Goal: Communication & Community: Answer question/provide support

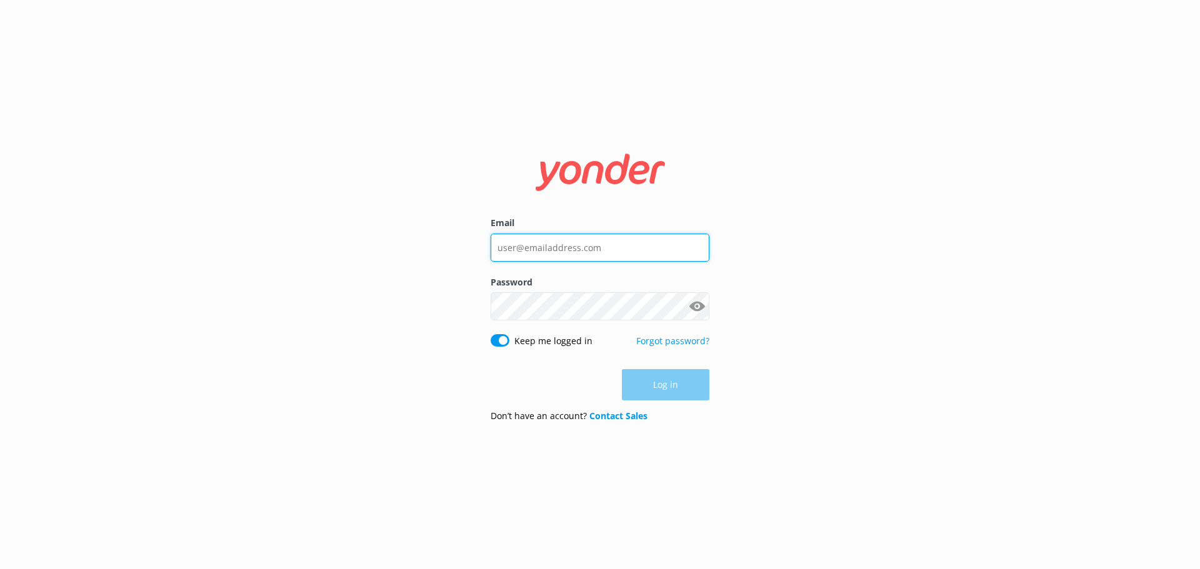
type input "[EMAIL_ADDRESS][DOMAIN_NAME]"
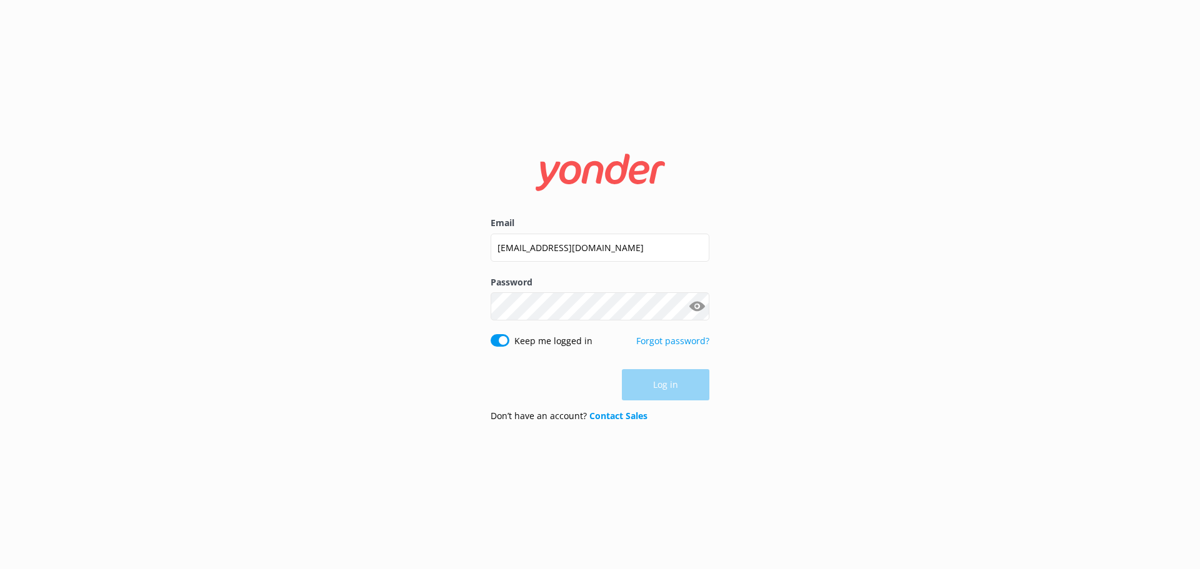
click at [670, 390] on div "Log in" at bounding box center [599, 384] width 219 height 31
click at [654, 386] on button "Log in" at bounding box center [665, 385] width 87 height 31
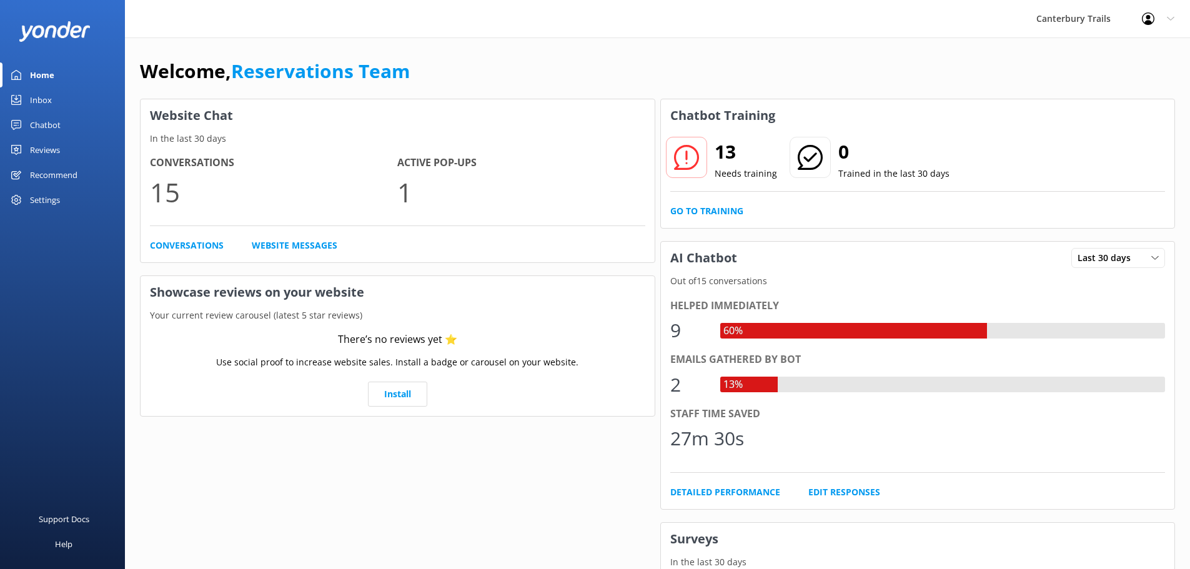
click at [54, 129] on div "Chatbot" at bounding box center [45, 124] width 31 height 25
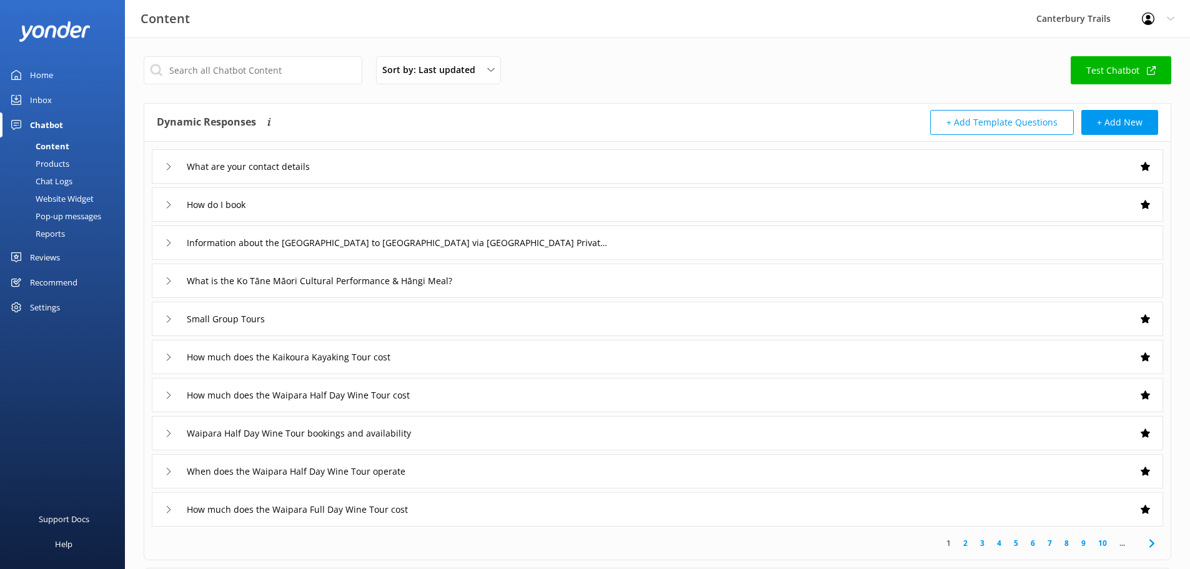
click at [34, 94] on div "Inbox" at bounding box center [41, 99] width 22 height 25
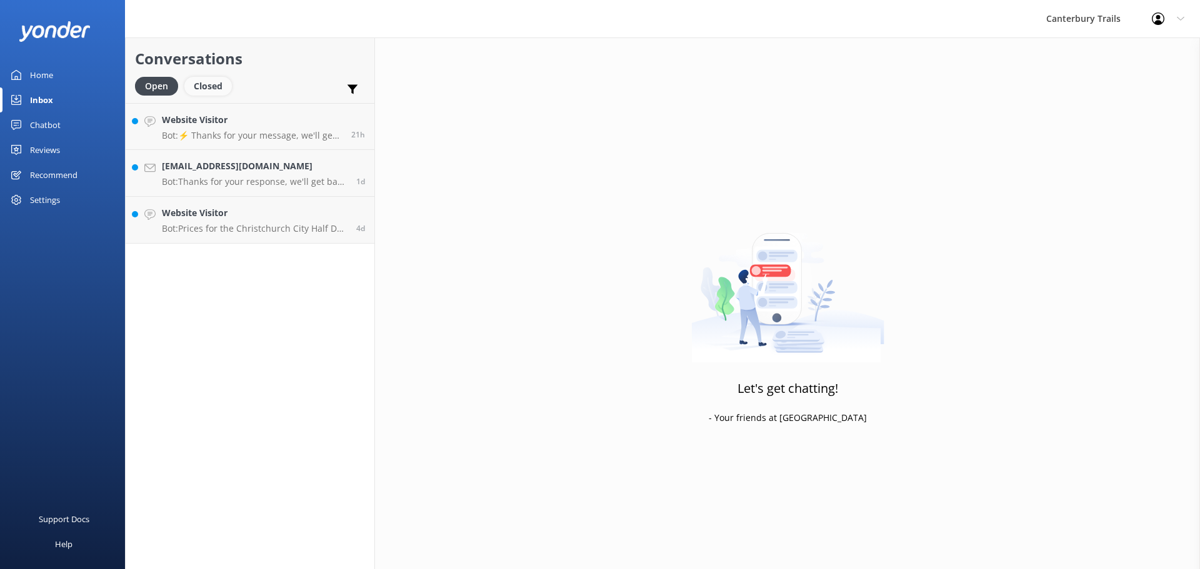
click at [214, 91] on div "Closed" at bounding box center [207, 86] width 47 height 19
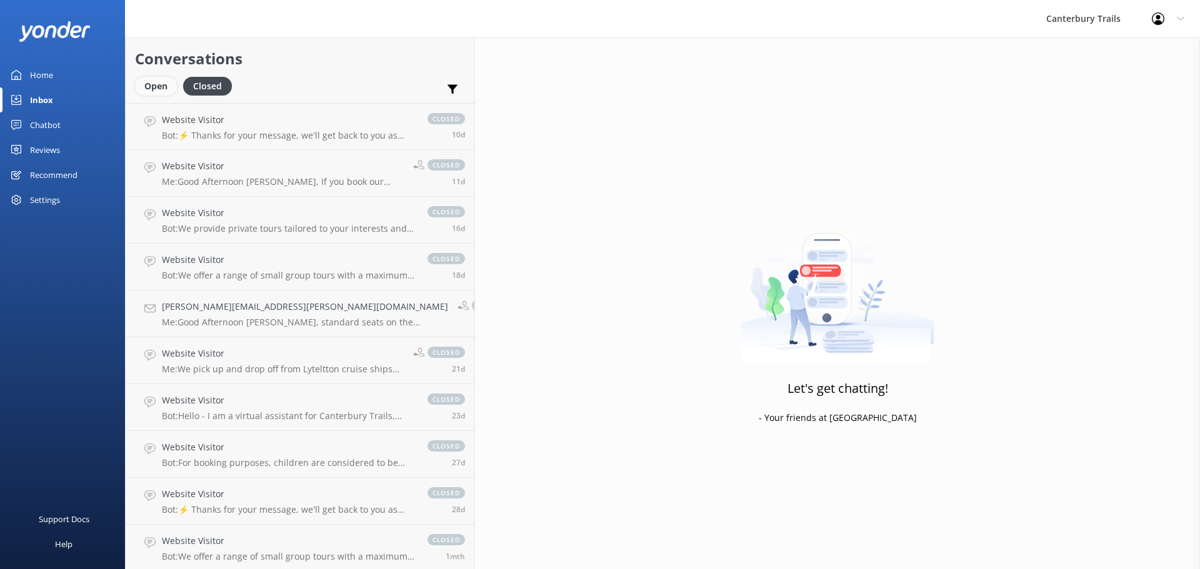
click at [159, 87] on div "Open" at bounding box center [156, 86] width 42 height 19
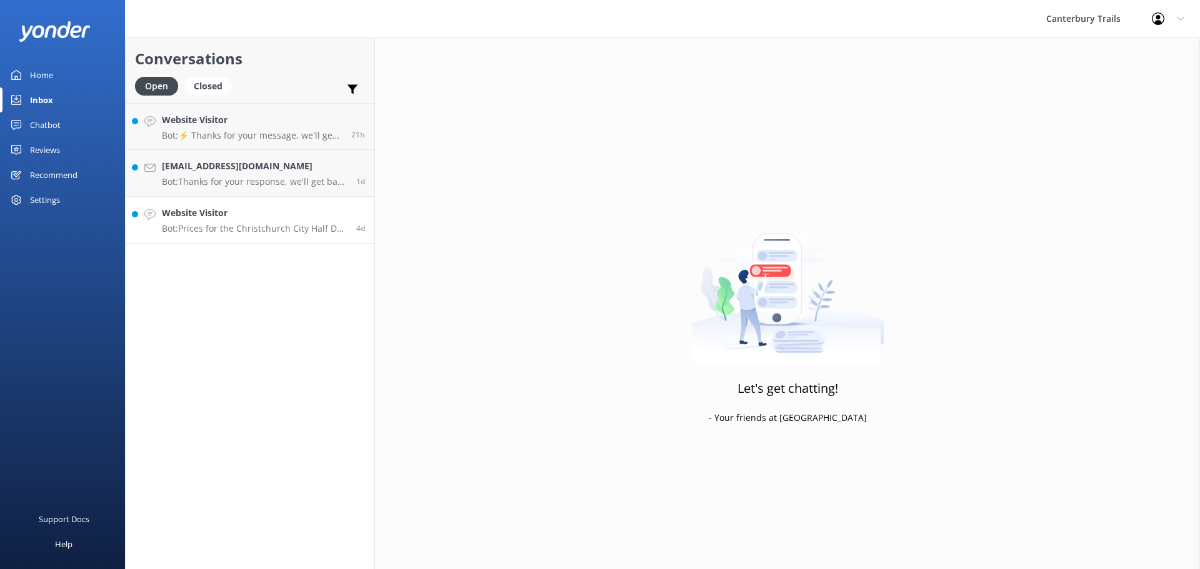
click at [245, 233] on p "Bot: Prices for the Christchurch City Half Day Tour start from NZD $455 for adu…" at bounding box center [254, 228] width 185 height 11
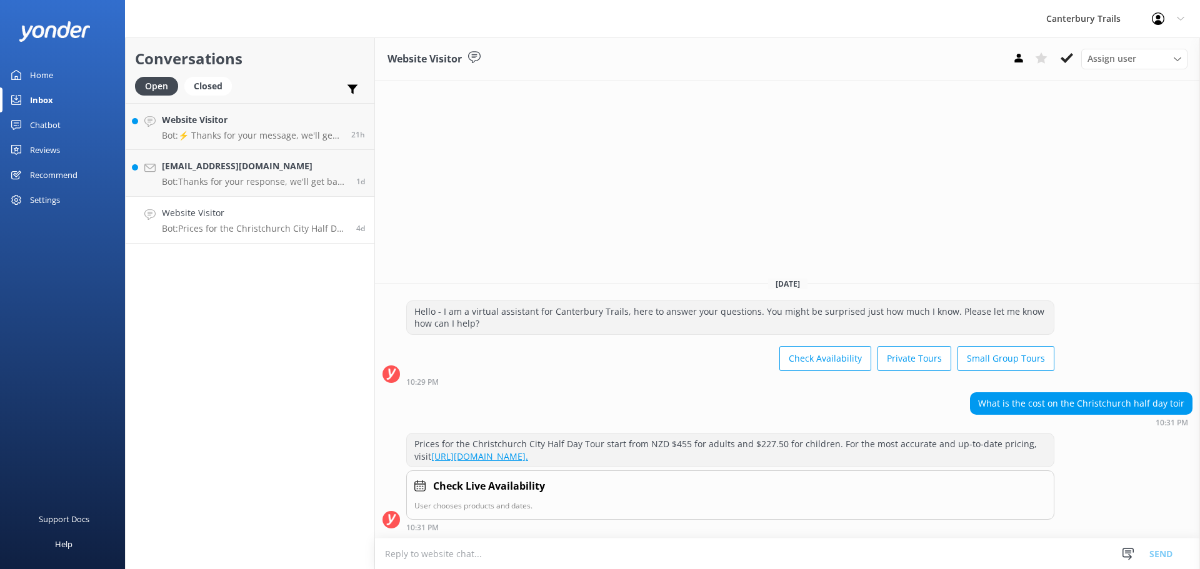
click at [223, 223] on p "Bot: Prices for the Christchurch City Half Day Tour start from NZD $455 for adu…" at bounding box center [254, 228] width 185 height 11
click at [257, 211] on h4 "Website Visitor" at bounding box center [254, 213] width 185 height 14
drag, startPoint x: 257, startPoint y: 211, endPoint x: 217, endPoint y: 234, distance: 46.7
click at [217, 234] on link "Website Visitor Bot: Prices for the Christchurch City Half Day Tour start from …" at bounding box center [250, 220] width 249 height 47
click at [221, 216] on h4 "Website Visitor" at bounding box center [254, 213] width 185 height 14
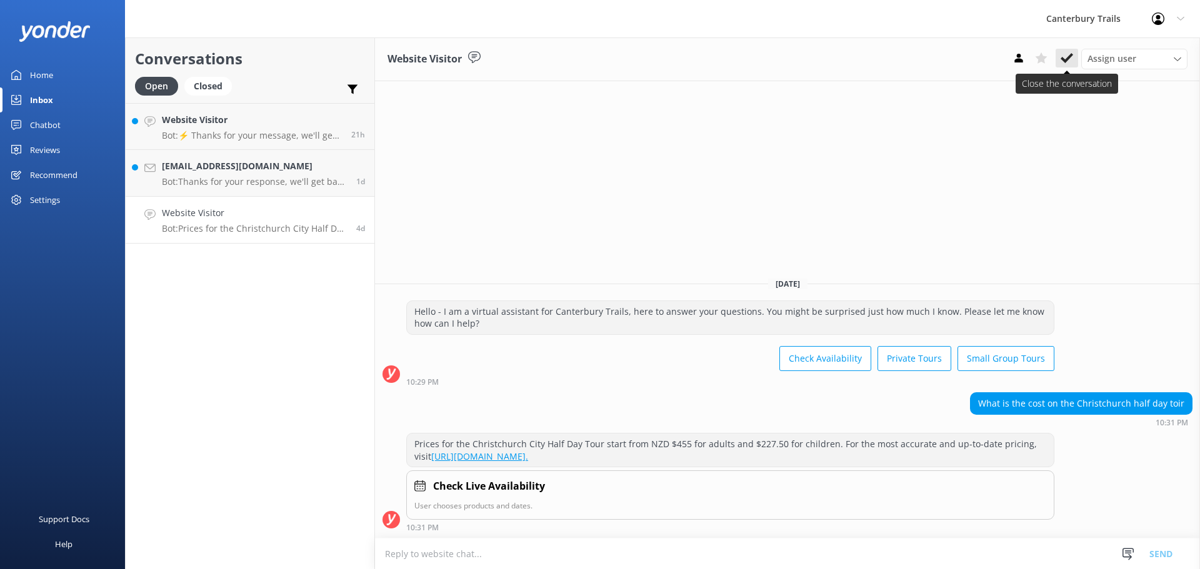
click at [1063, 59] on use at bounding box center [1066, 58] width 12 height 10
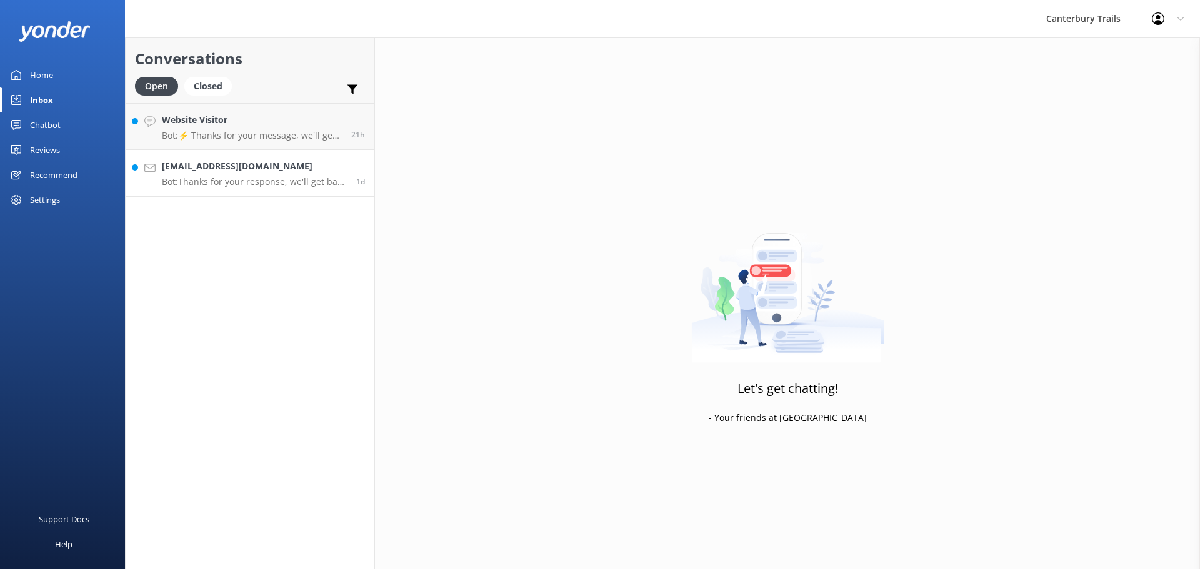
click at [271, 184] on p "Bot: Thanks for your response, we'll get back to you as soon as we can during o…" at bounding box center [254, 181] width 185 height 11
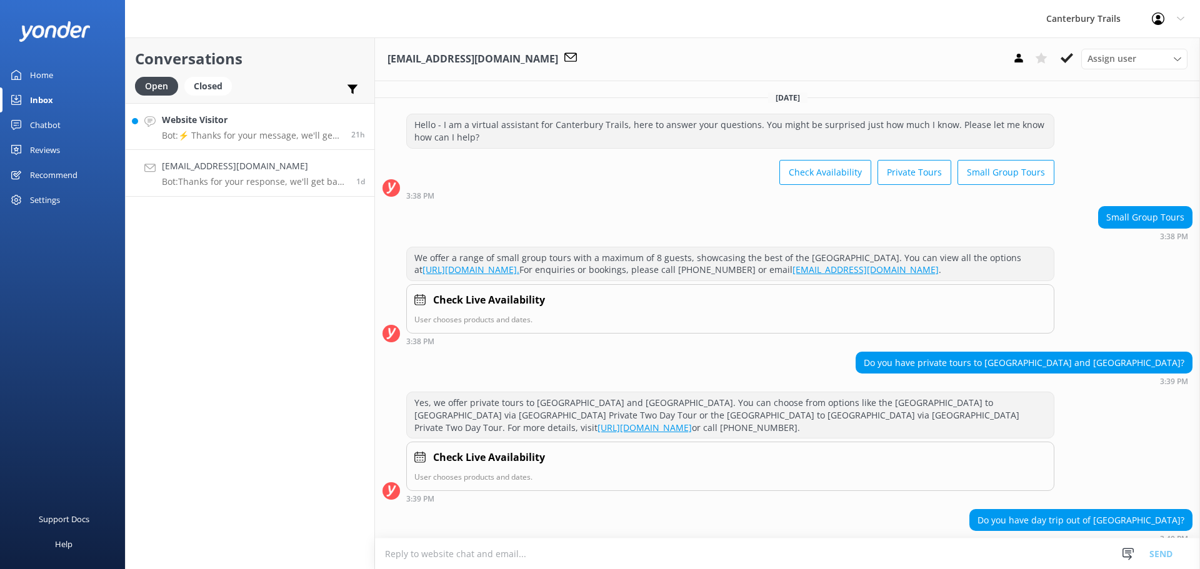
click at [232, 122] on h4 "Website Visitor" at bounding box center [252, 120] width 180 height 14
